Goal: Task Accomplishment & Management: Manage account settings

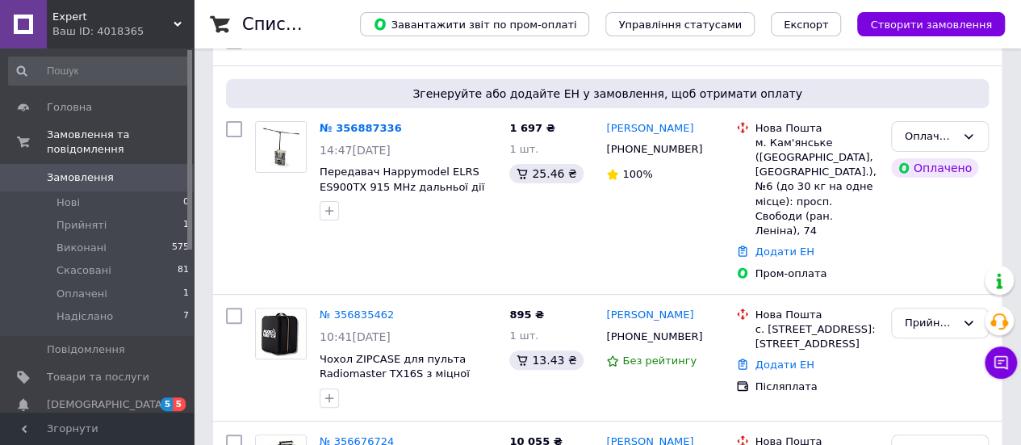
scroll to position [113, 0]
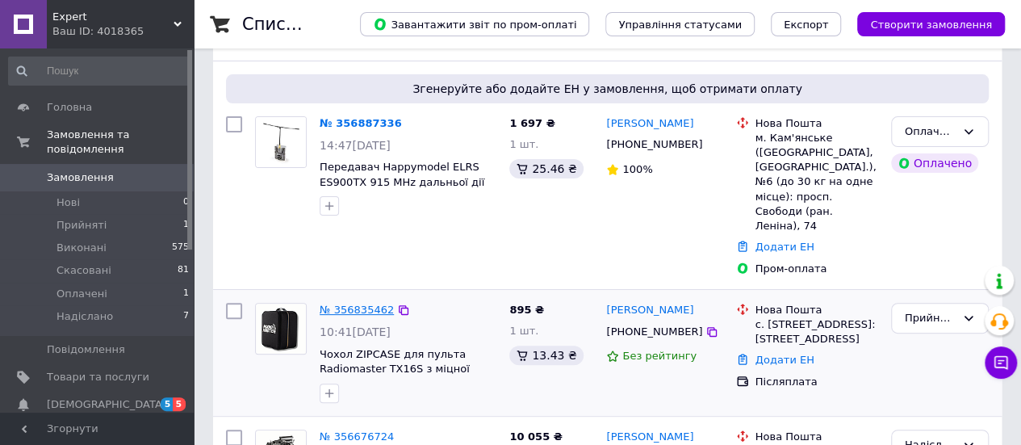
click at [360, 304] on link "№ 356835462" at bounding box center [357, 310] width 74 height 12
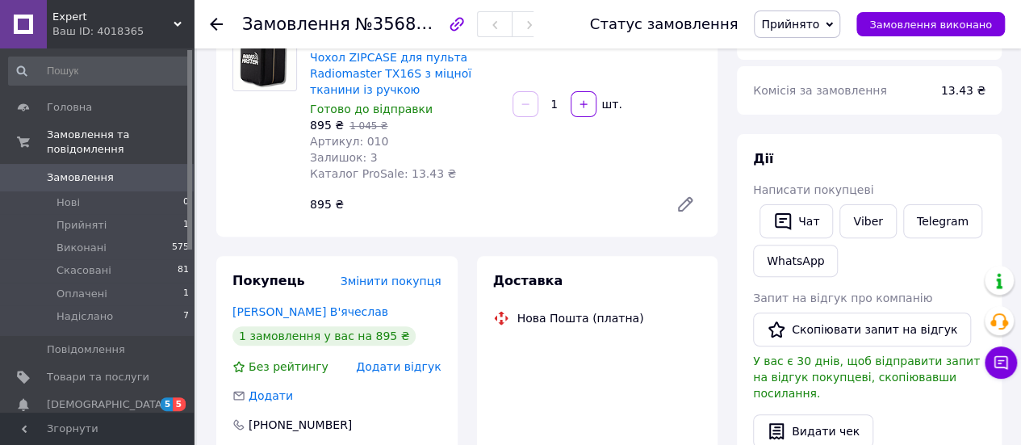
scroll to position [161, 0]
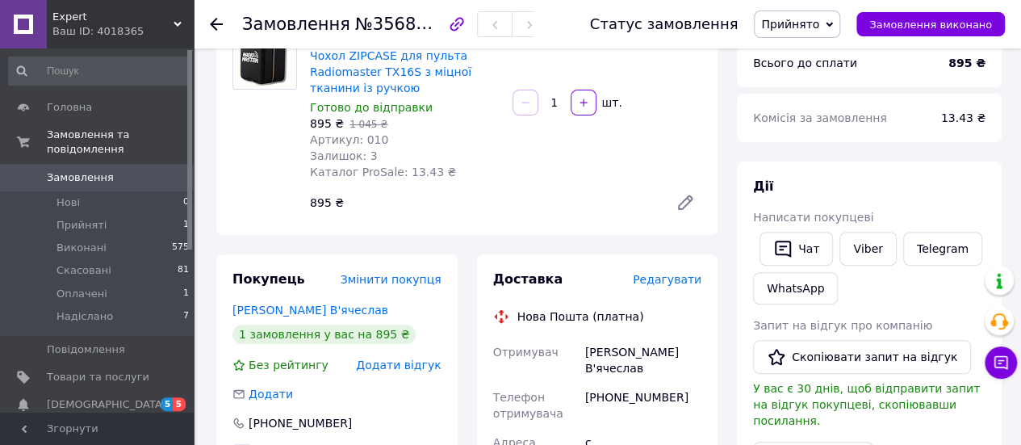
click at [592, 355] on div "Глущенко В'ячеслав" at bounding box center [643, 360] width 123 height 45
drag, startPoint x: 578, startPoint y: 355, endPoint x: 711, endPoint y: 358, distance: 133.2
copy div "Отримувач Глущенко В'ячеслав"
drag, startPoint x: 357, startPoint y: 22, endPoint x: 438, endPoint y: 23, distance: 81.6
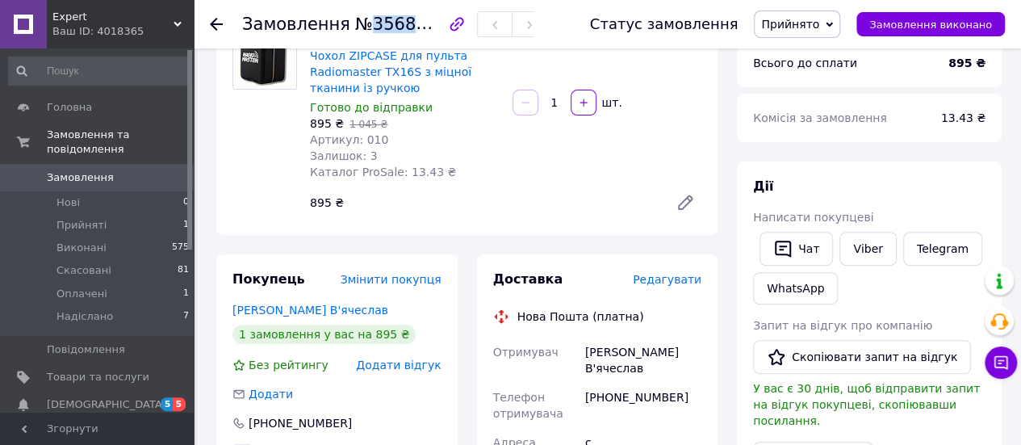
click at [438, 23] on span "№356835462" at bounding box center [412, 24] width 115 height 20
copy span "356835462"
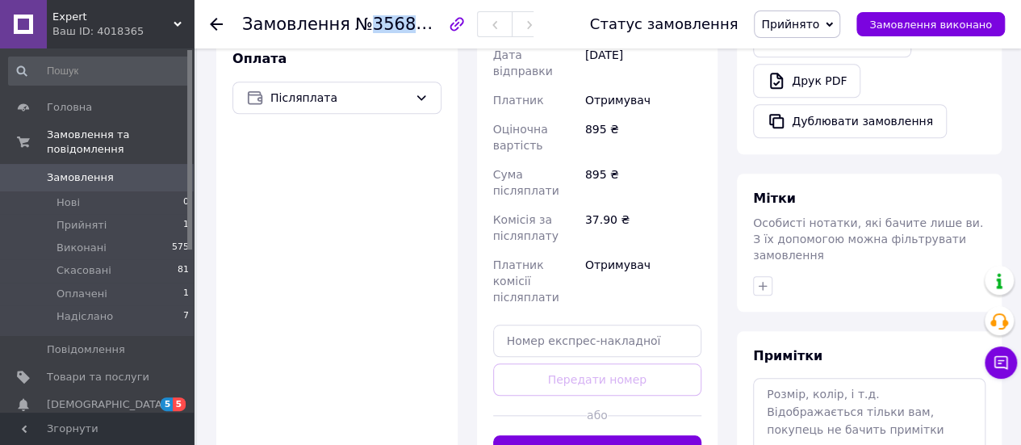
scroll to position [628, 0]
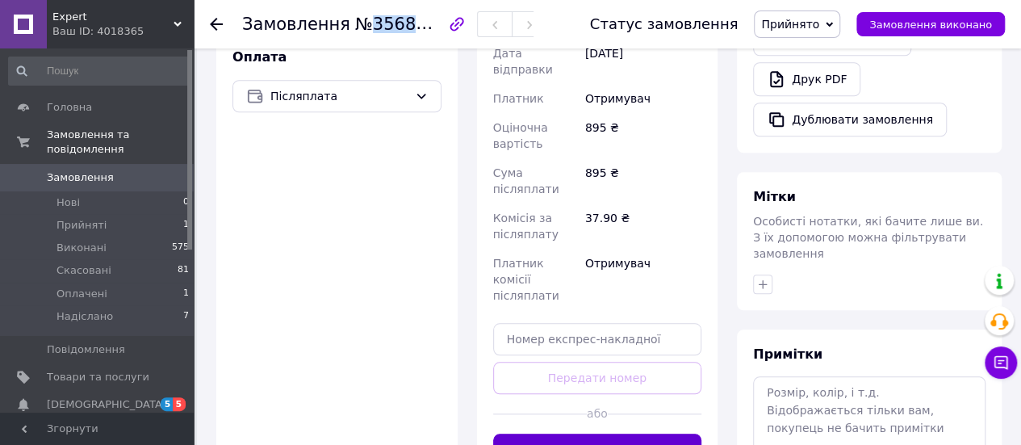
click at [622, 434] on button "Згенерувати ЕН" at bounding box center [597, 450] width 209 height 32
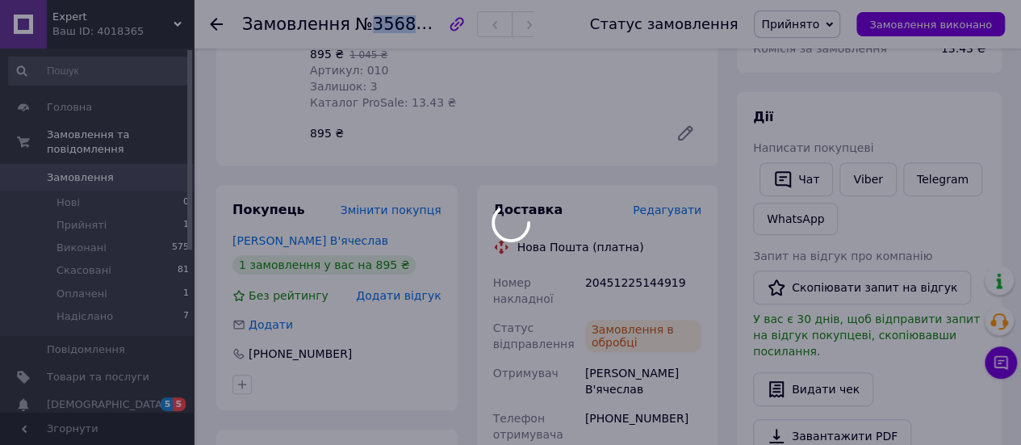
scroll to position [239, 0]
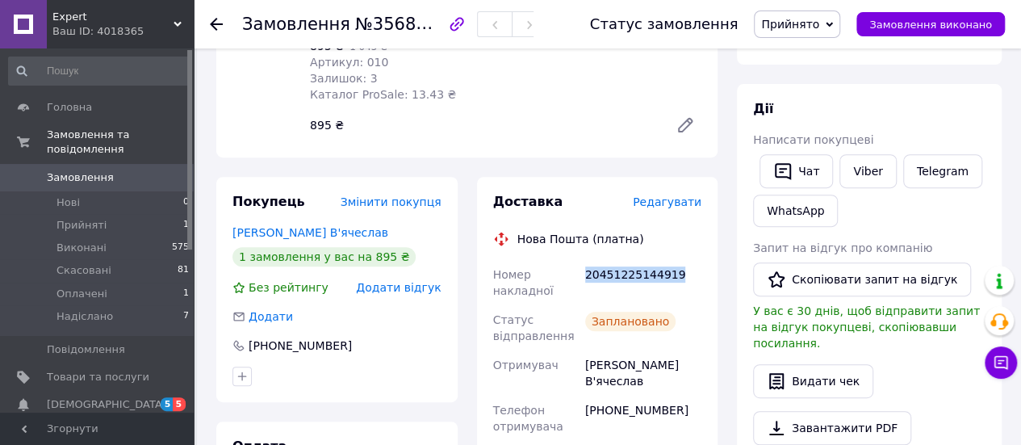
drag, startPoint x: 583, startPoint y: 276, endPoint x: 677, endPoint y: 271, distance: 94.6
click at [677, 271] on div "20451225144919" at bounding box center [643, 282] width 123 height 45
copy div "20451225144919"
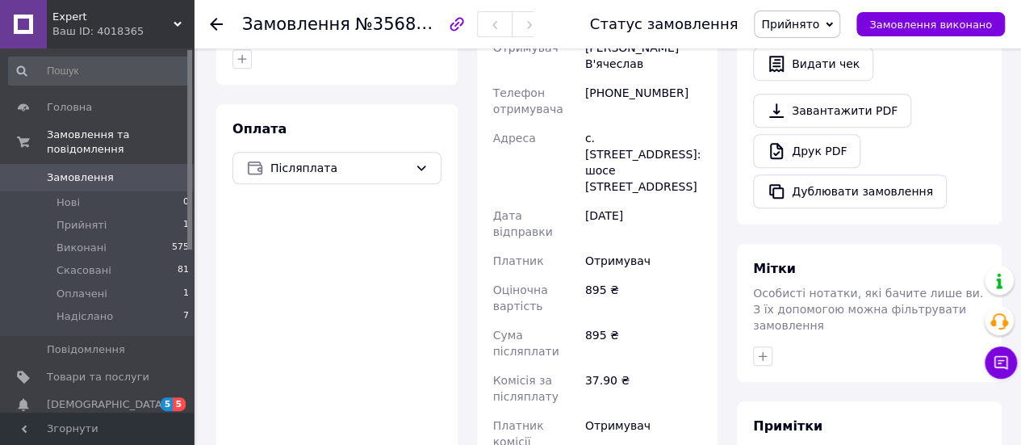
scroll to position [0, 0]
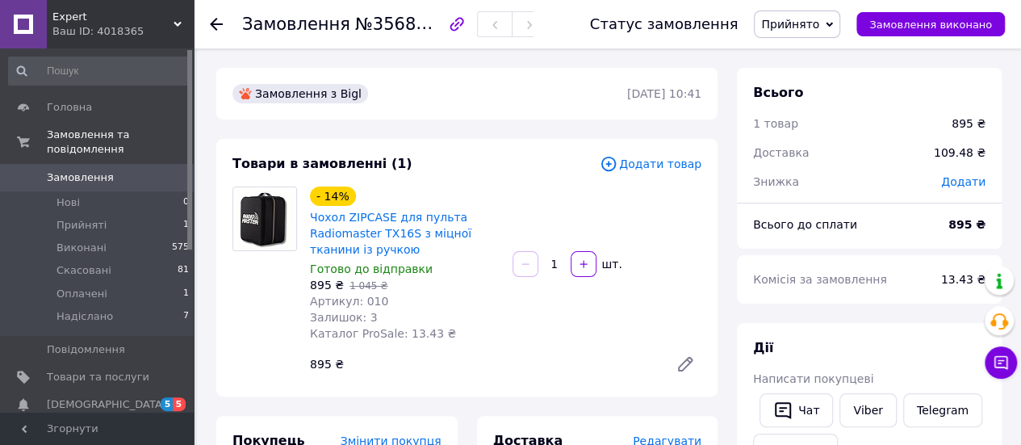
click at [213, 24] on use at bounding box center [216, 24] width 13 height 13
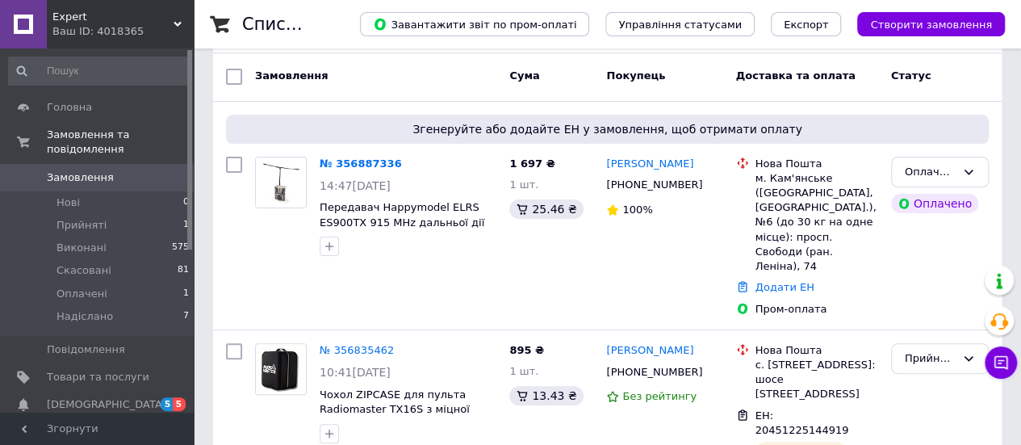
scroll to position [33, 0]
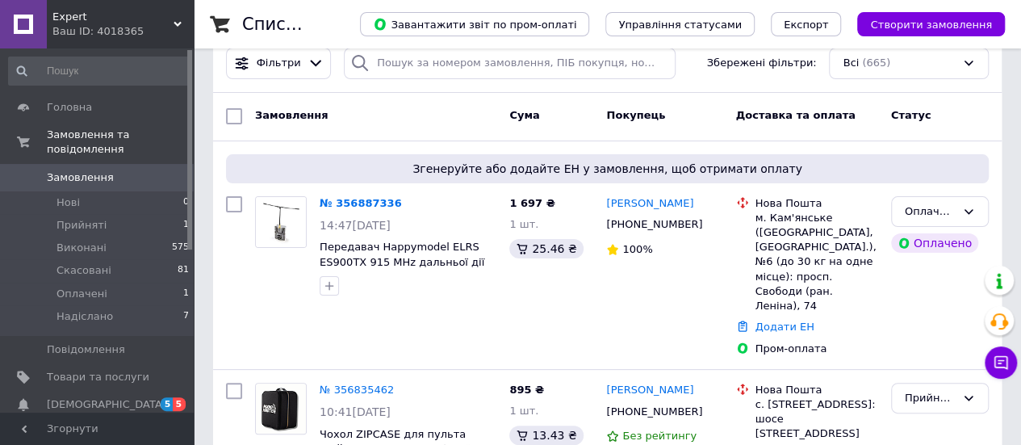
click at [180, 45] on div "Expert Ваш ID: 4018365" at bounding box center [120, 24] width 147 height 48
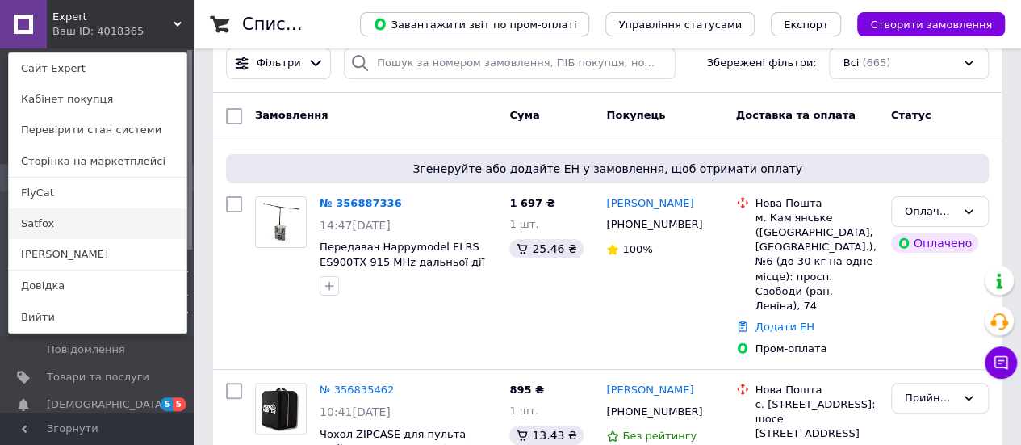
click at [41, 221] on link "Satfox" at bounding box center [98, 223] width 178 height 31
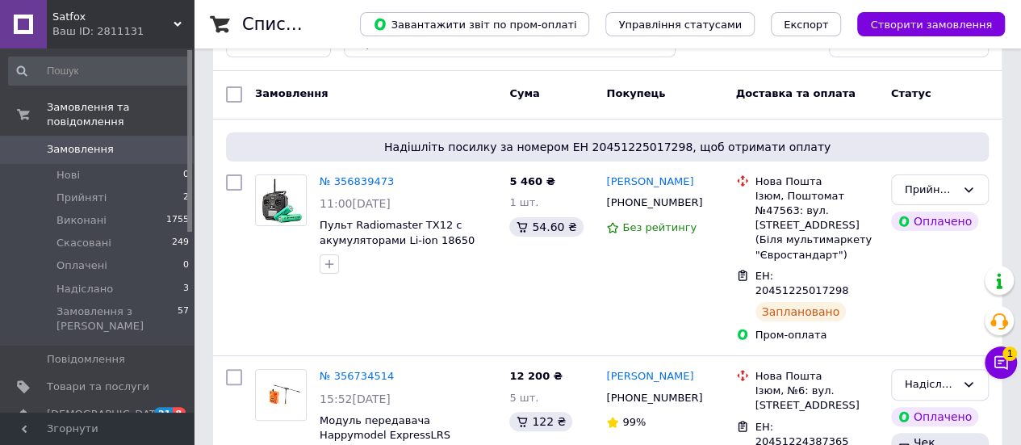
scroll to position [50, 0]
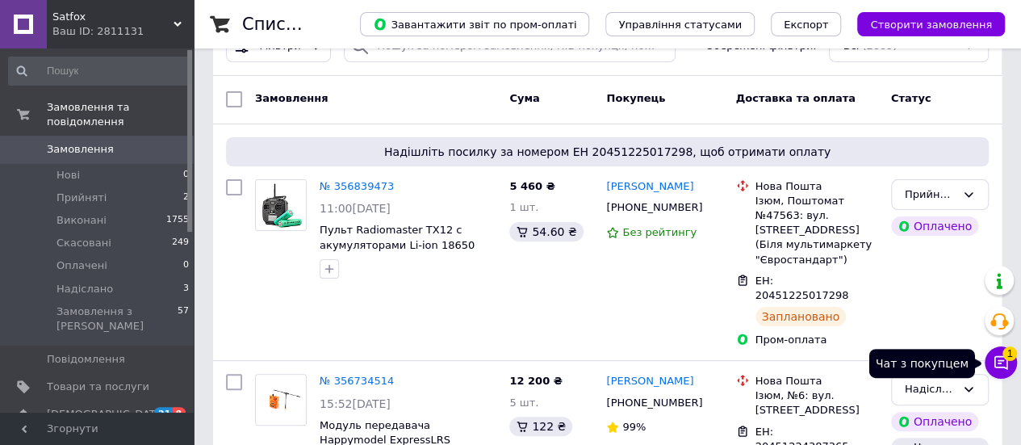
click at [1000, 359] on icon at bounding box center [1001, 362] width 16 height 16
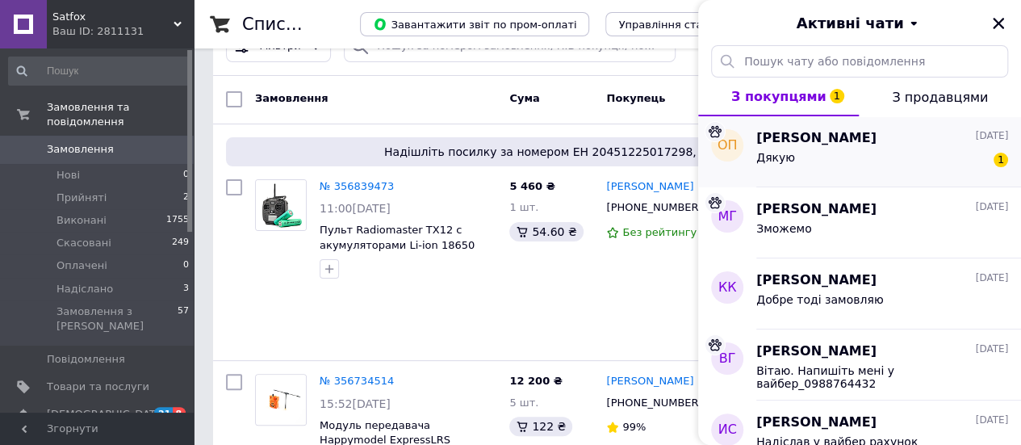
click at [859, 142] on span "[PERSON_NAME]" at bounding box center [817, 138] width 120 height 19
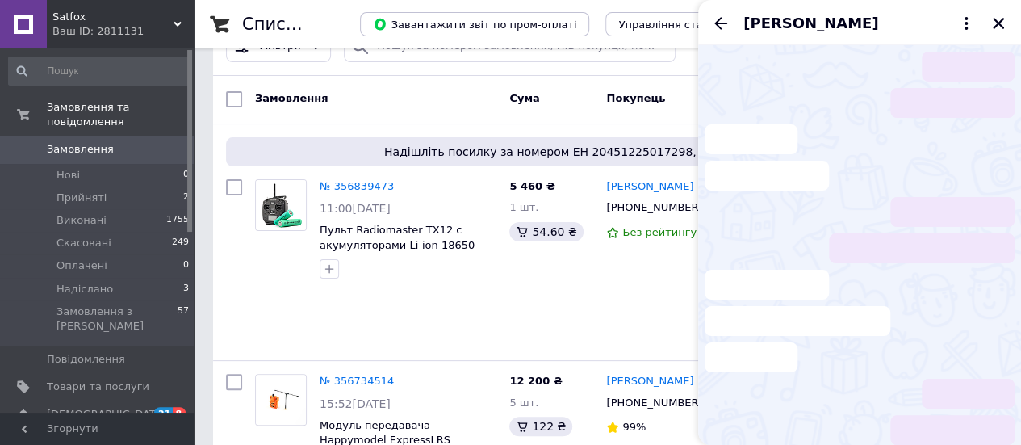
scroll to position [78, 0]
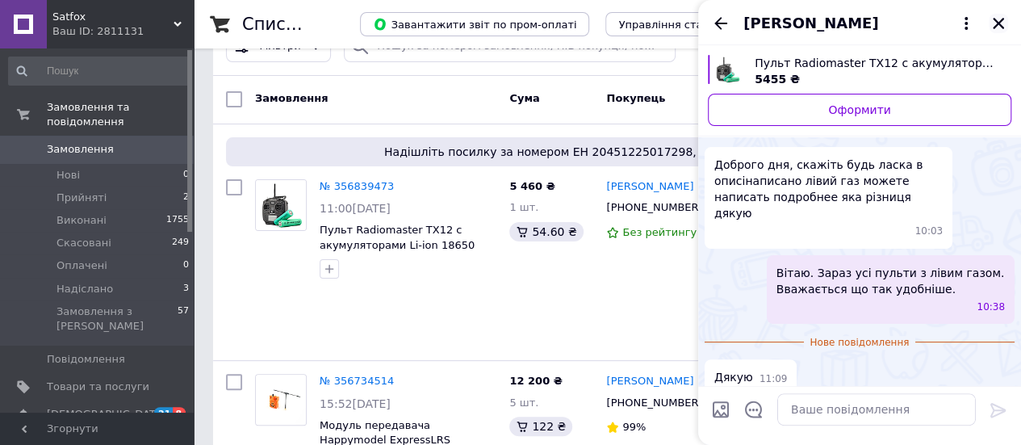
click at [1003, 19] on icon "Закрити" at bounding box center [998, 23] width 11 height 11
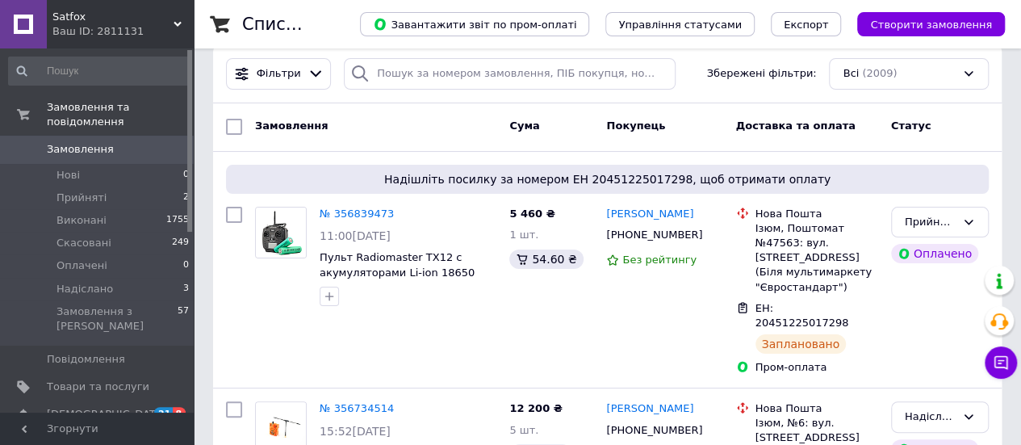
scroll to position [0, 0]
